Goal: Information Seeking & Learning: Learn about a topic

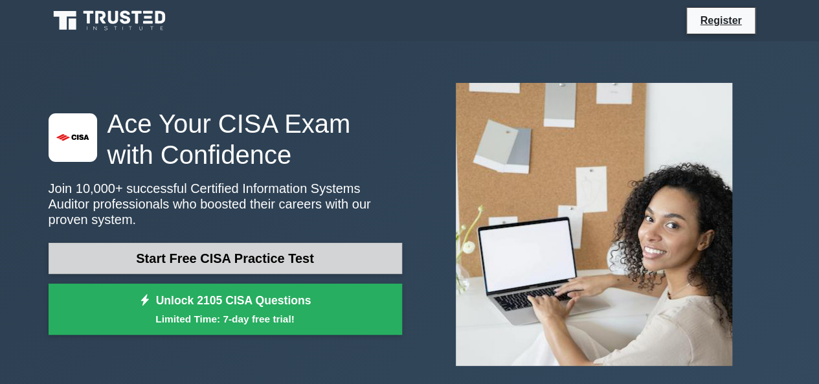
click at [219, 259] on link "Start Free CISA Practice Test" at bounding box center [225, 258] width 353 height 31
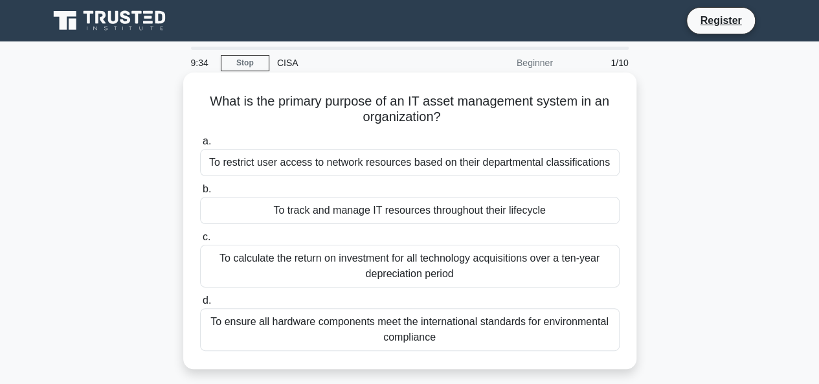
click at [440, 219] on div "To track and manage IT resources throughout their lifecycle" at bounding box center [409, 210] width 419 height 27
click at [200, 193] on input "b. To track and manage IT resources throughout their lifecycle" at bounding box center [200, 189] width 0 height 8
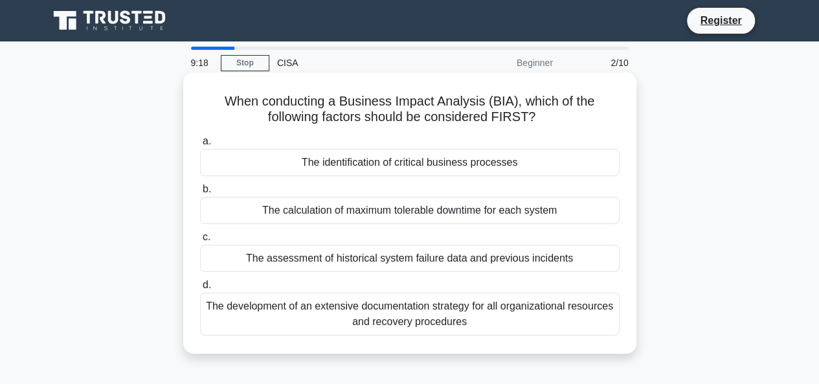
click at [452, 159] on div "The identification of critical business processes" at bounding box center [409, 162] width 419 height 27
click at [200, 146] on input "a. The identification of critical business processes" at bounding box center [200, 141] width 0 height 8
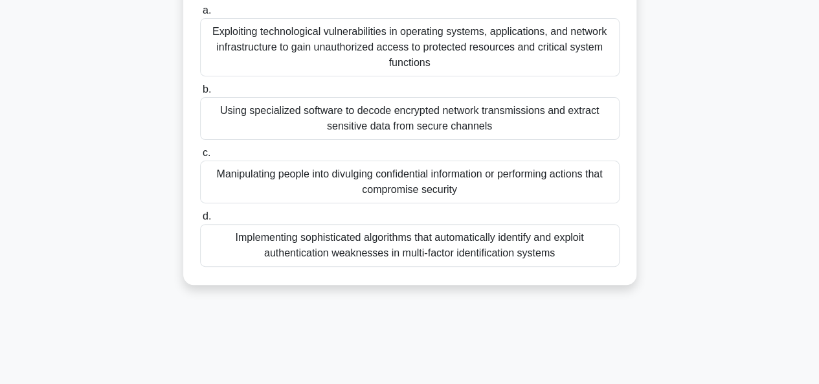
scroll to position [172, 0]
